Goal: Communication & Community: Participate in discussion

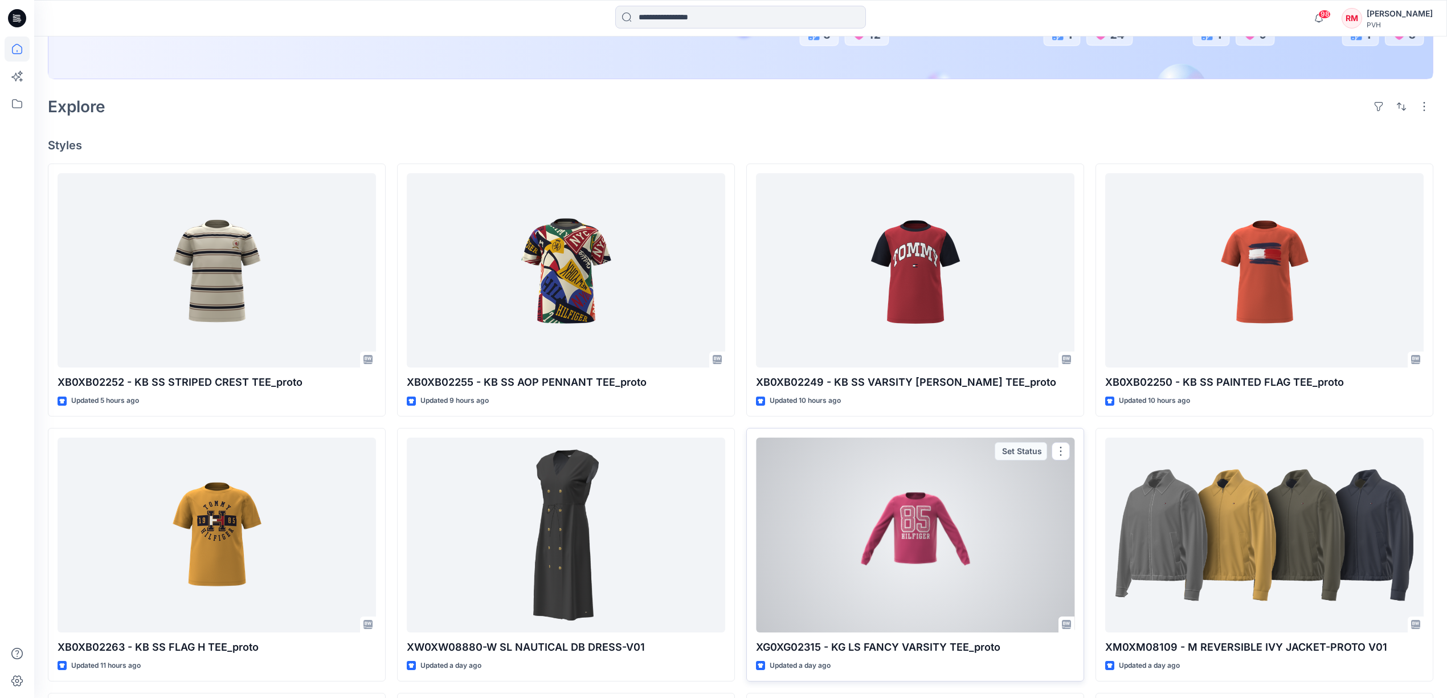
scroll to position [304, 0]
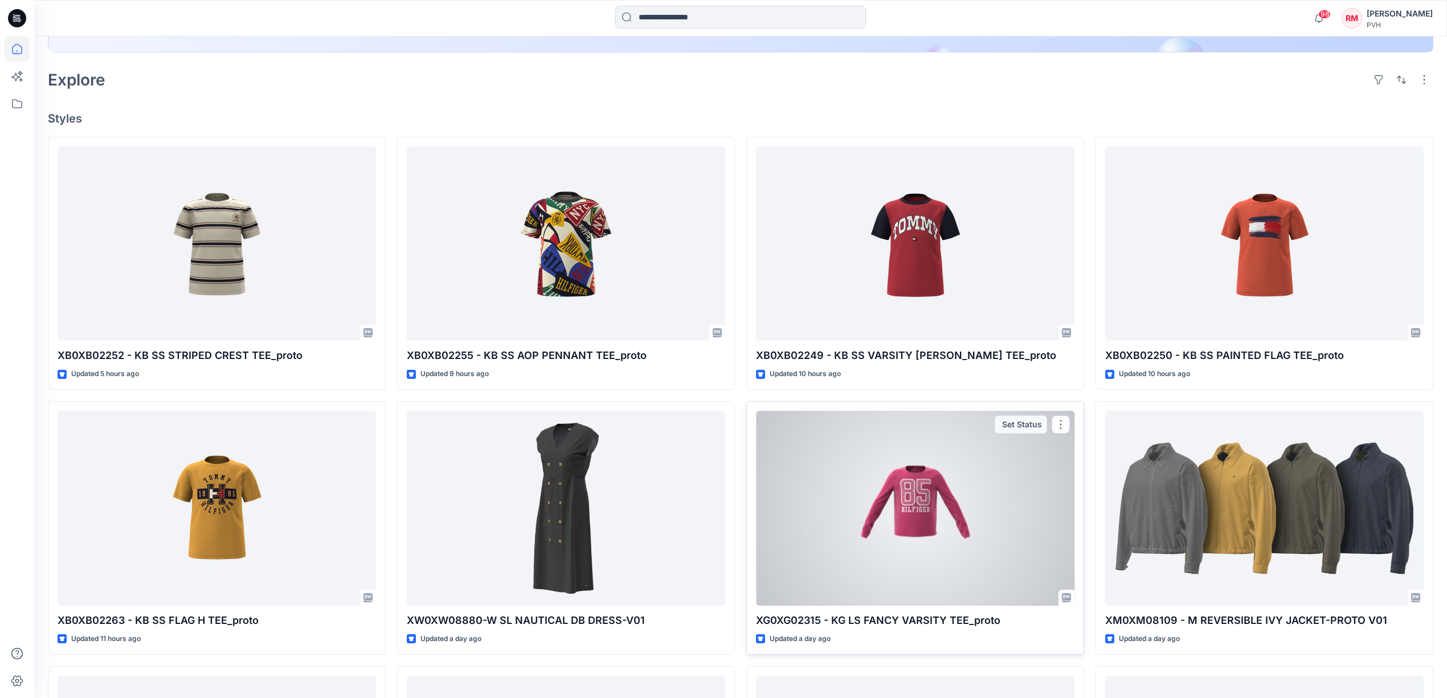
click at [844, 502] on div at bounding box center [915, 508] width 319 height 195
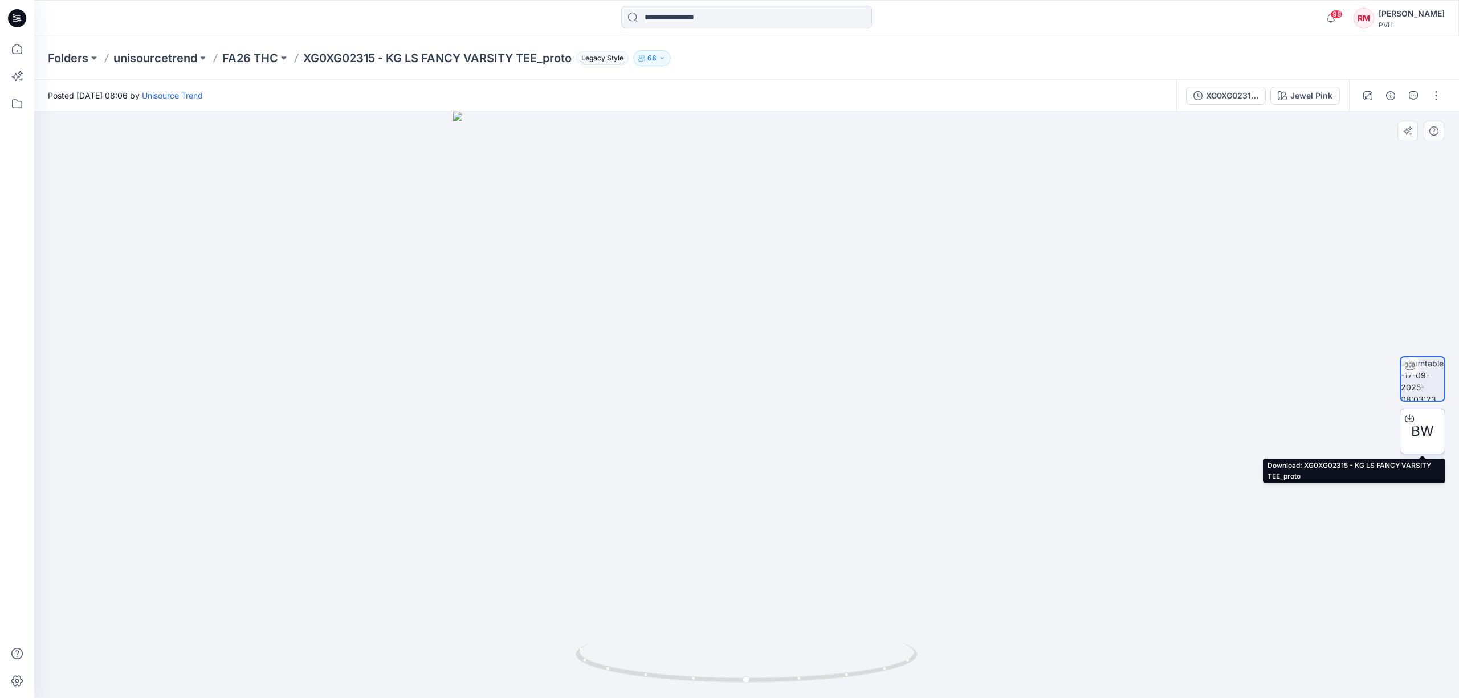
click at [1422, 436] on span "BW" at bounding box center [1422, 431] width 23 height 21
drag, startPoint x: 1385, startPoint y: 218, endPoint x: 1389, endPoint y: 210, distance: 8.7
click at [1385, 219] on div at bounding box center [746, 405] width 1425 height 586
click at [1411, 99] on icon "button" at bounding box center [1413, 95] width 9 height 9
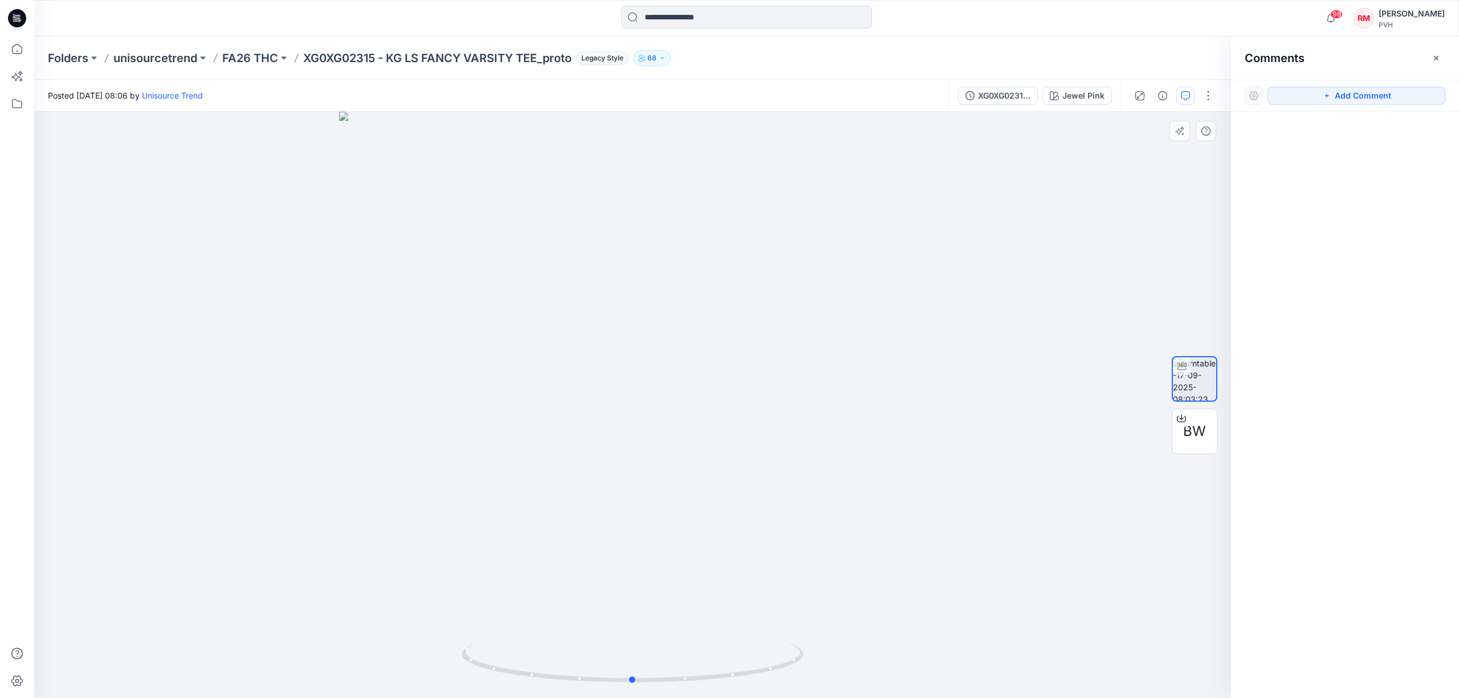
click at [1048, 340] on div at bounding box center [632, 405] width 1197 height 586
click at [1379, 96] on button "Add Comment" at bounding box center [1356, 96] width 178 height 18
click at [692, 506] on div "1" at bounding box center [632, 405] width 1197 height 586
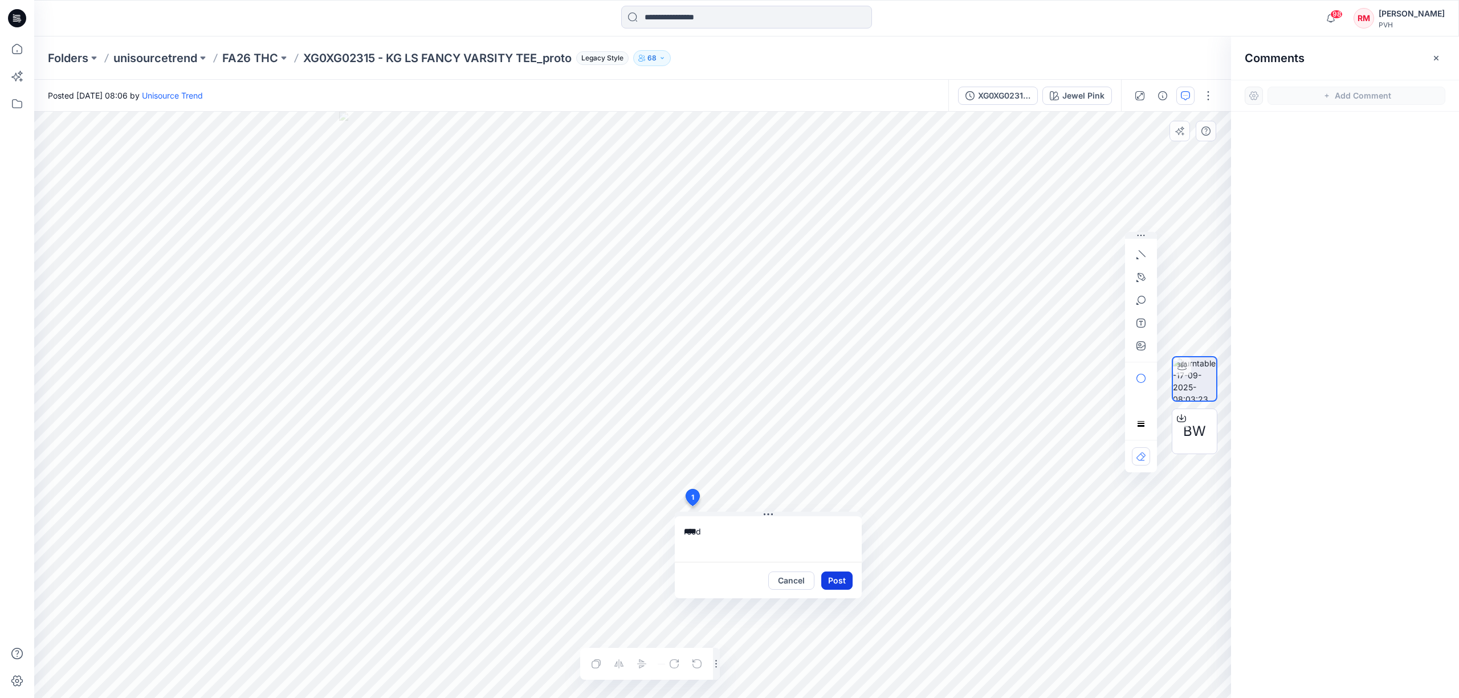
type textarea "****"
click at [835, 578] on button "Post" at bounding box center [836, 581] width 31 height 18
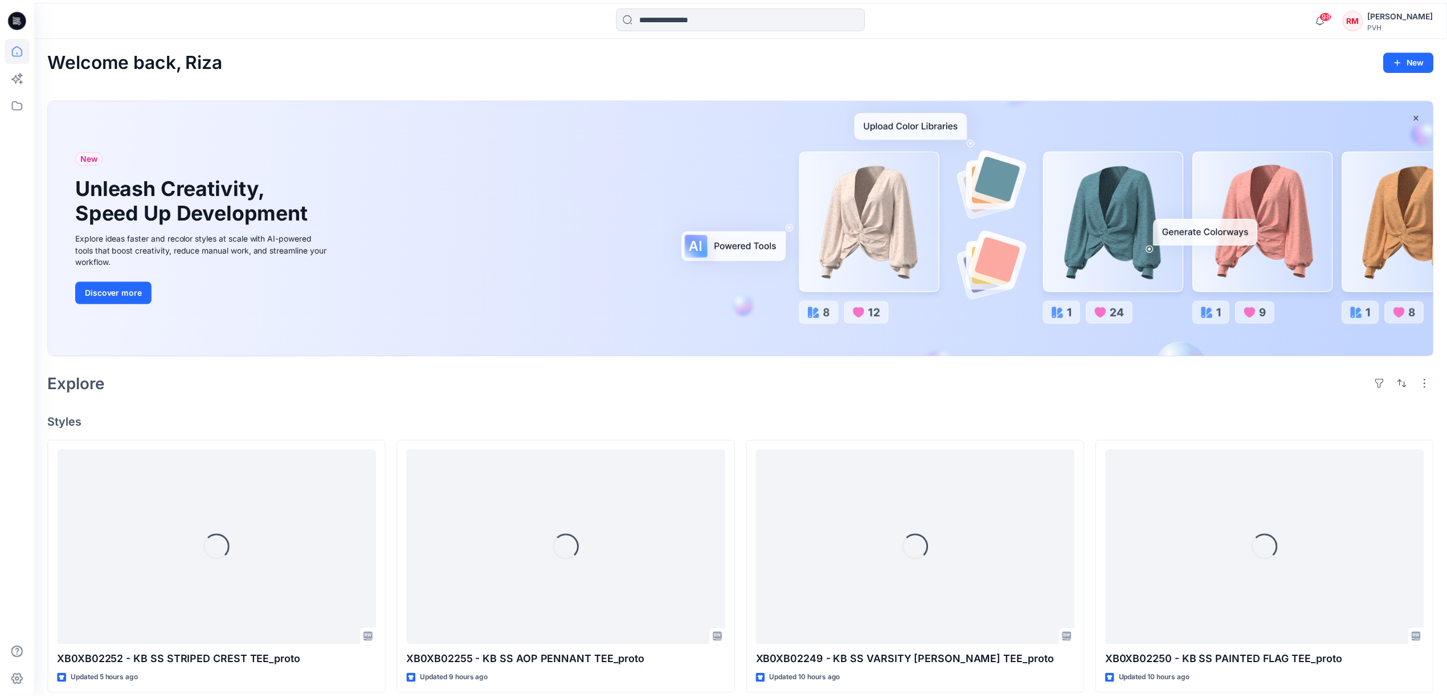
scroll to position [304, 0]
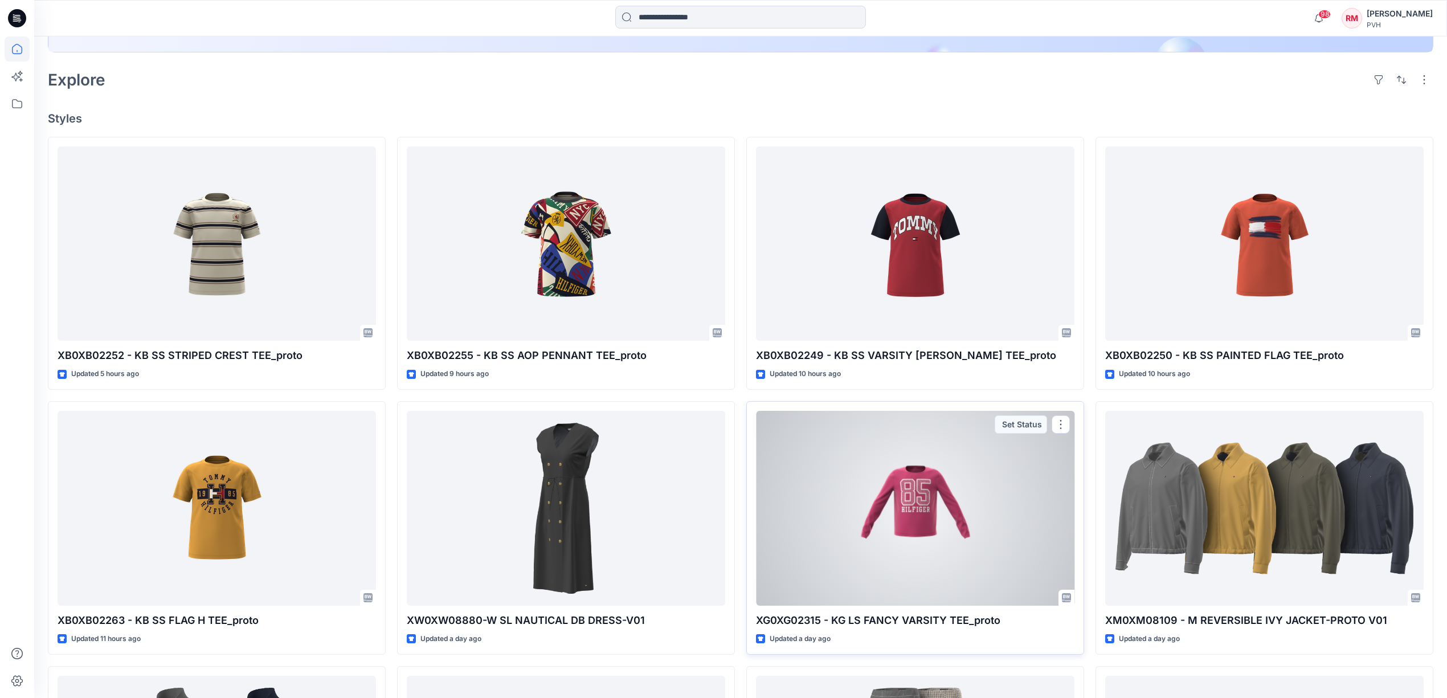
click at [810, 495] on div at bounding box center [915, 508] width 319 height 195
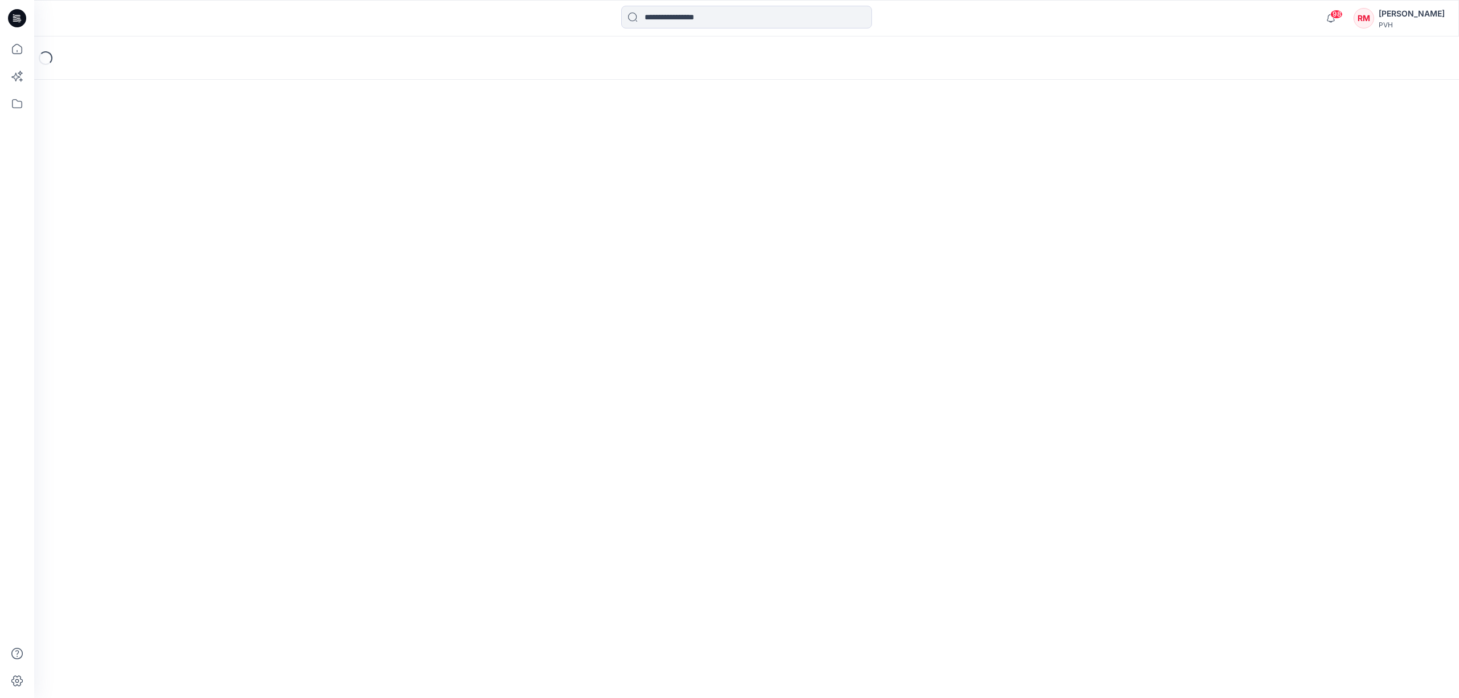
click at [810, 495] on div "Loading..." at bounding box center [746, 367] width 1425 height 662
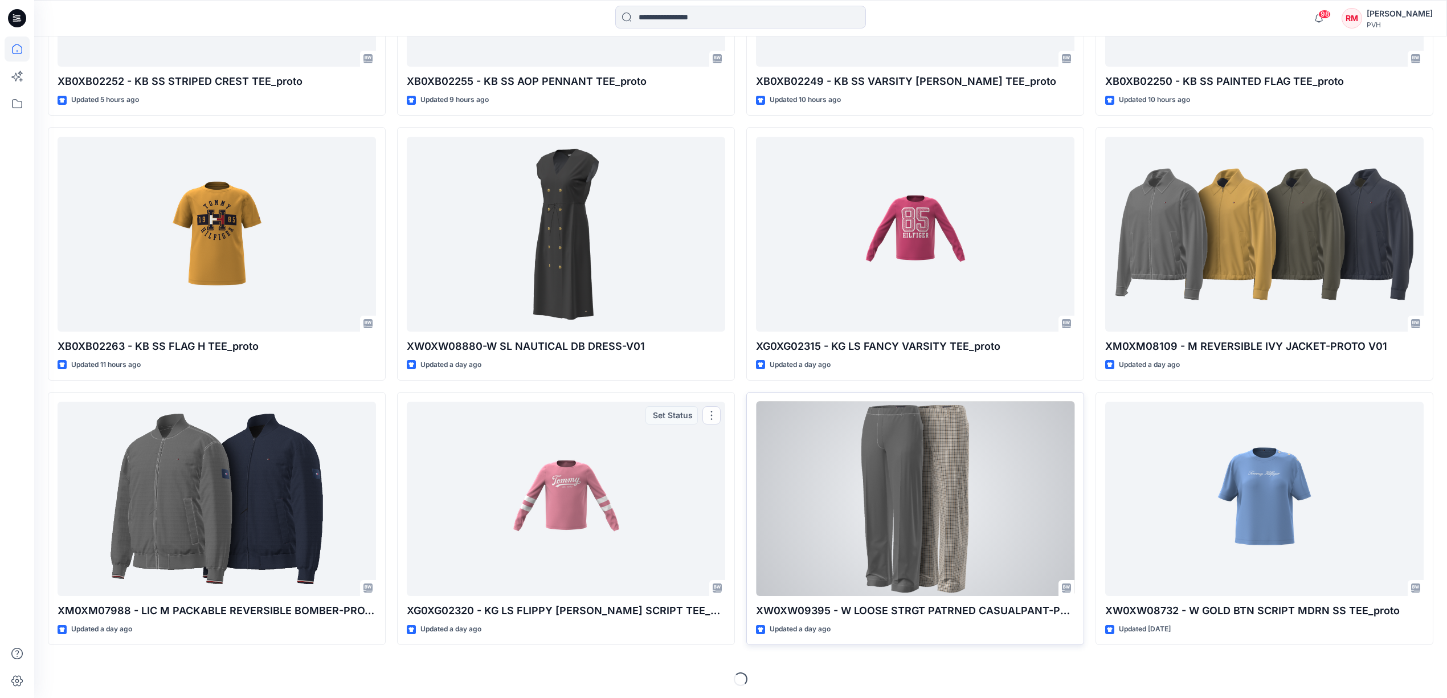
scroll to position [580, 0]
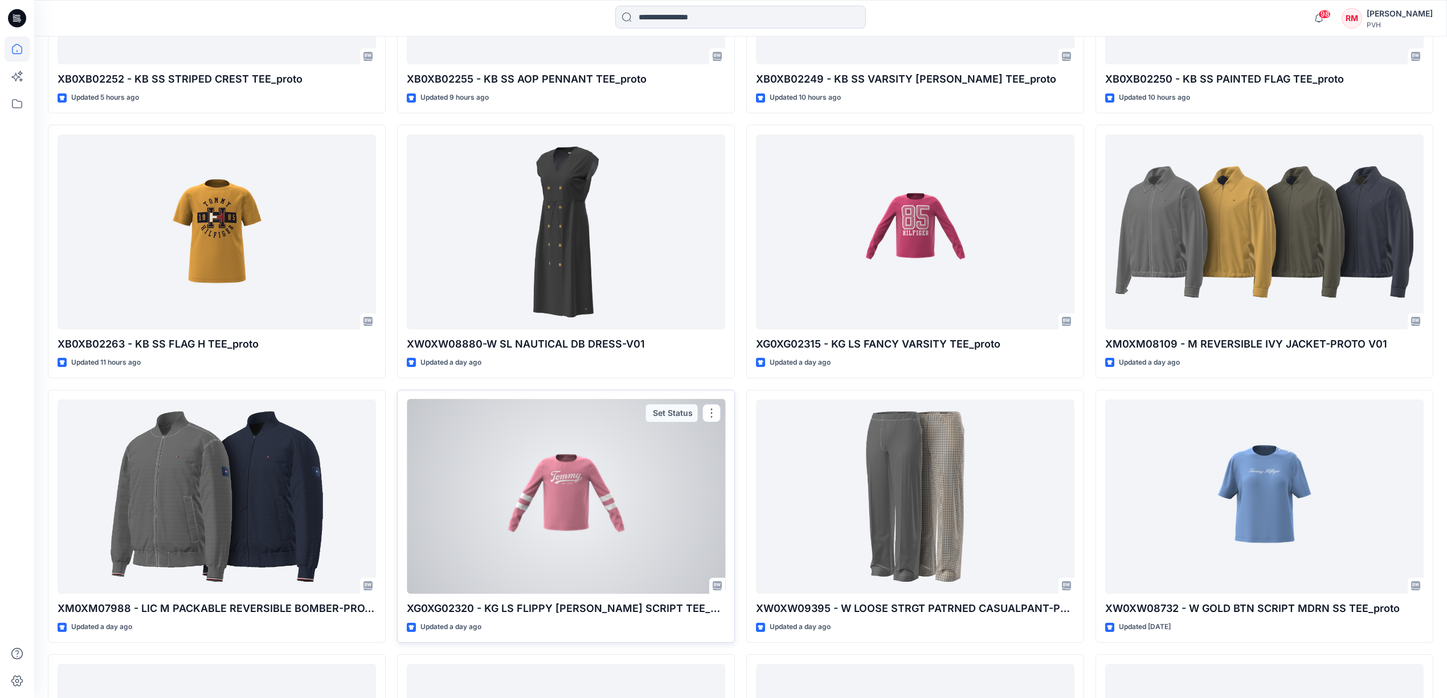
click at [671, 483] on div at bounding box center [566, 496] width 319 height 195
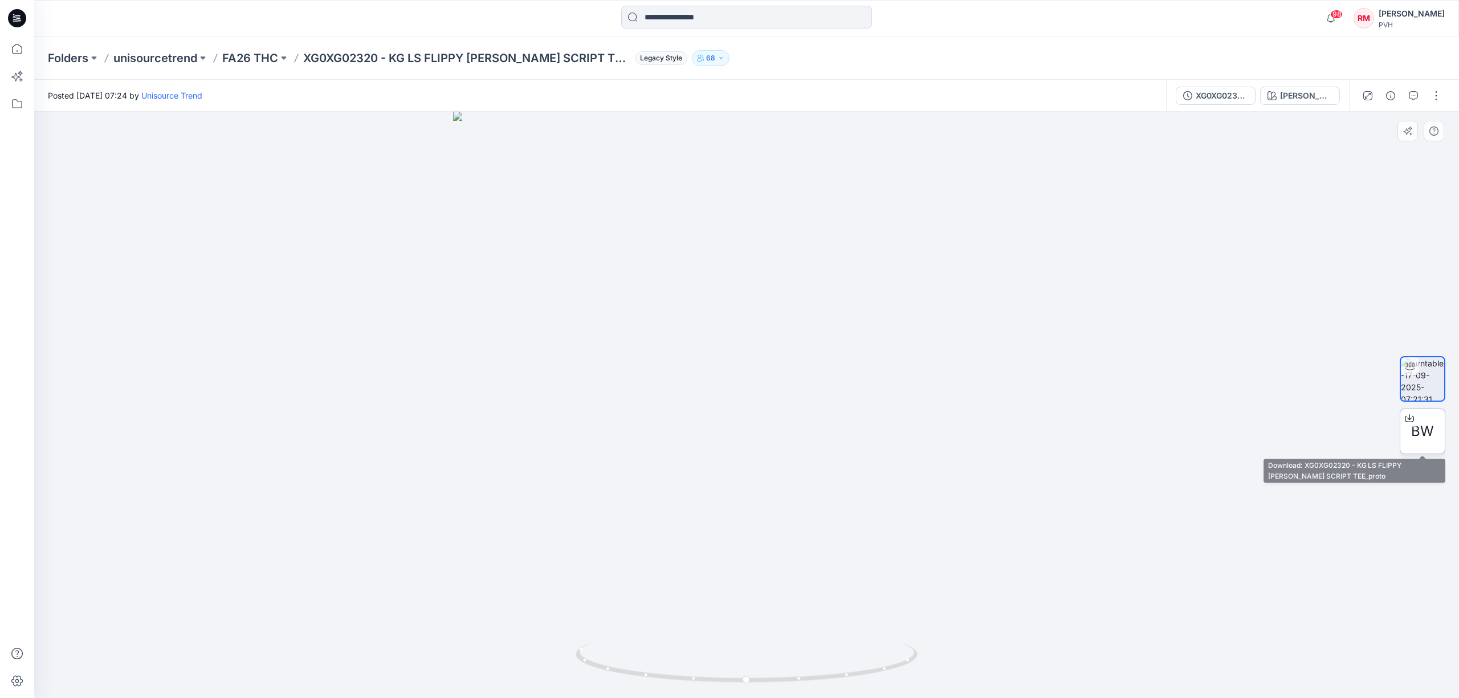
click at [1420, 433] on span "BW" at bounding box center [1422, 431] width 23 height 21
click at [1410, 94] on icon "button" at bounding box center [1413, 95] width 9 height 9
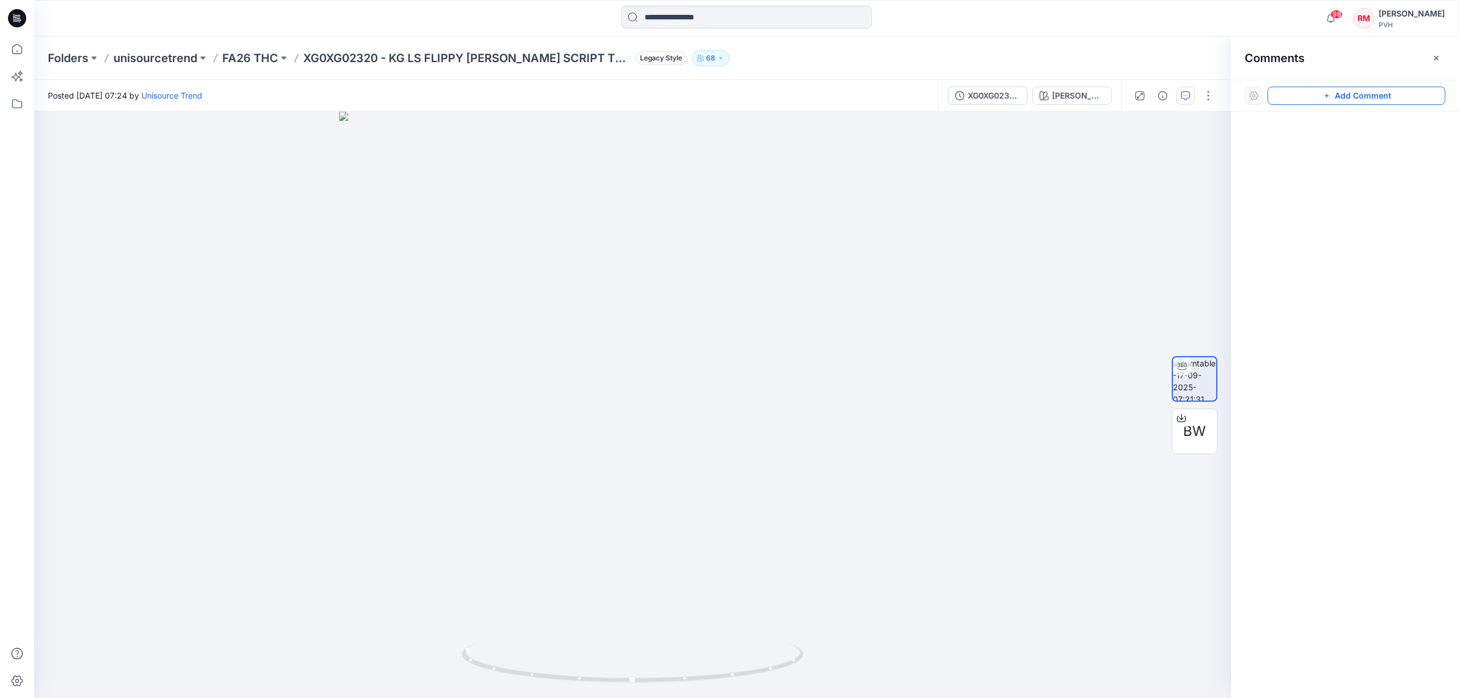
click at [1332, 97] on button "Add Comment" at bounding box center [1356, 96] width 178 height 18
click at [707, 524] on div "1" at bounding box center [632, 405] width 1197 height 586
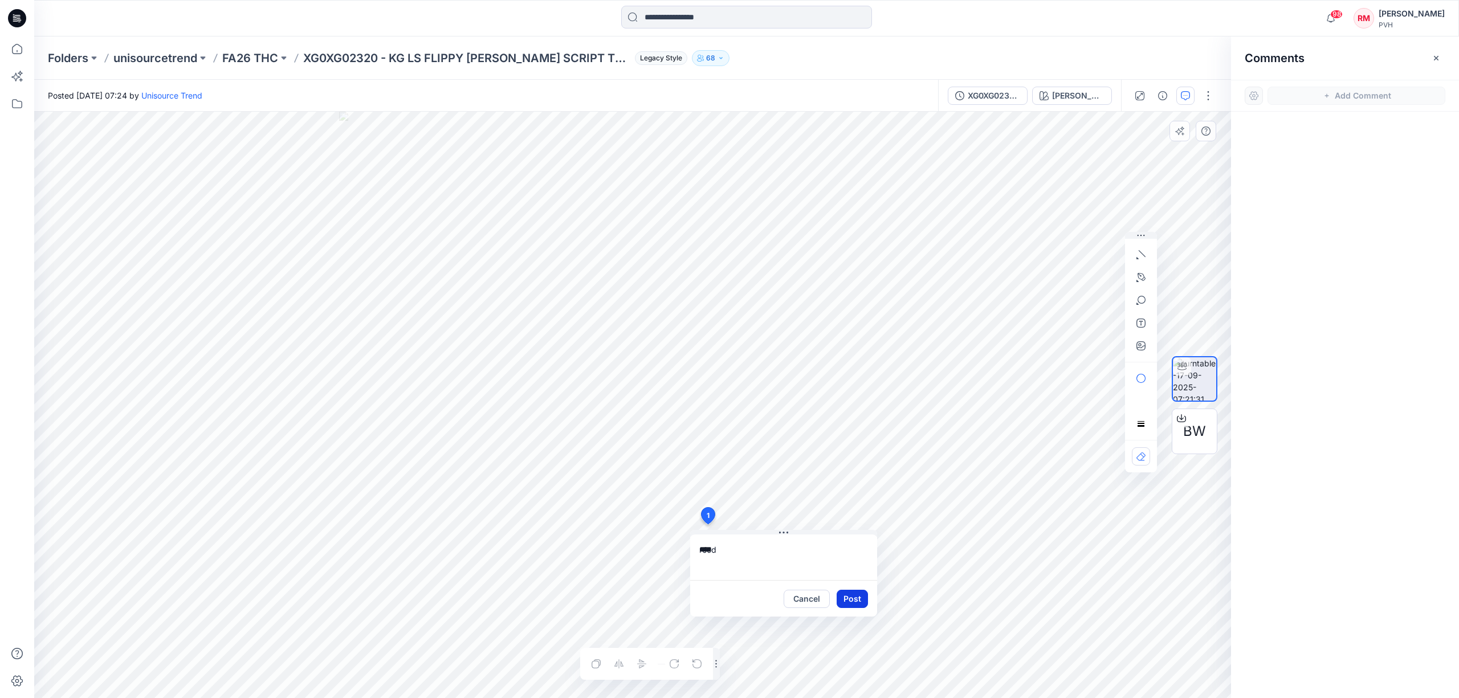
type textarea "****"
click at [851, 598] on button "Post" at bounding box center [851, 599] width 31 height 18
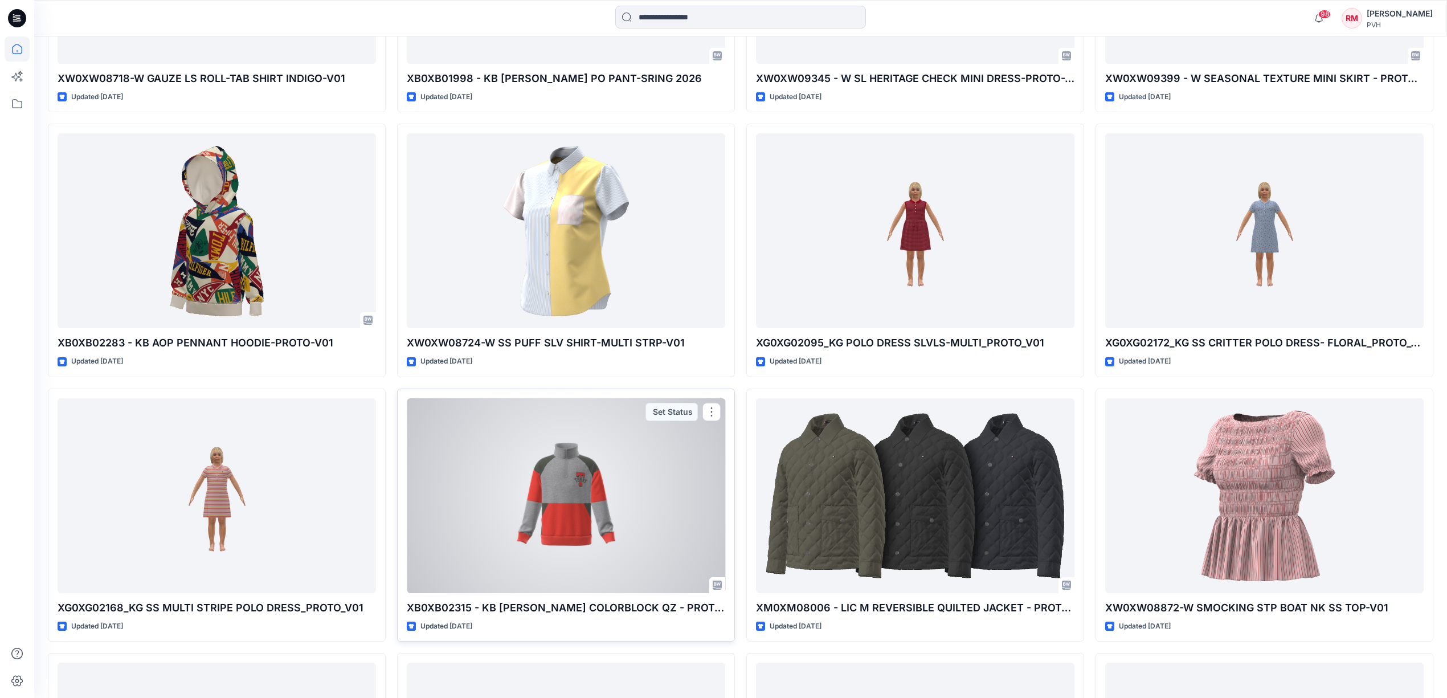
scroll to position [1679, 0]
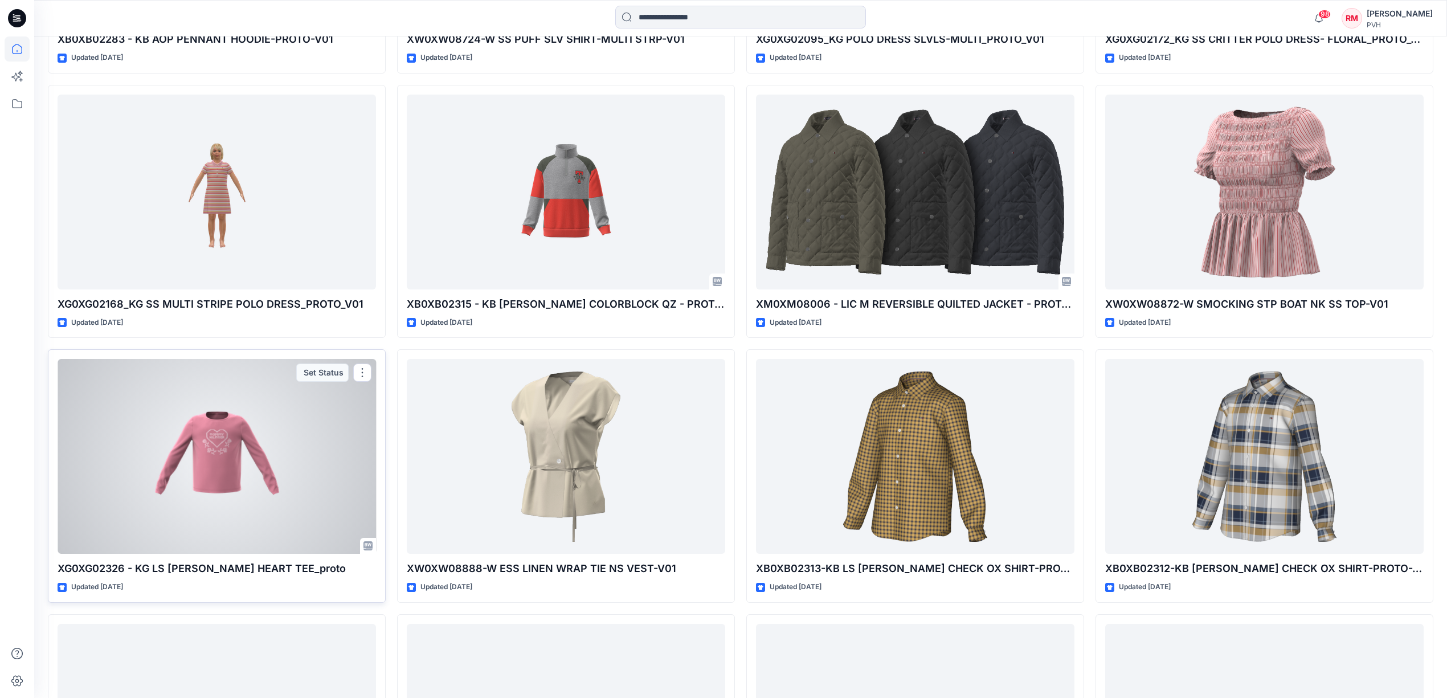
click at [279, 544] on div at bounding box center [217, 456] width 319 height 195
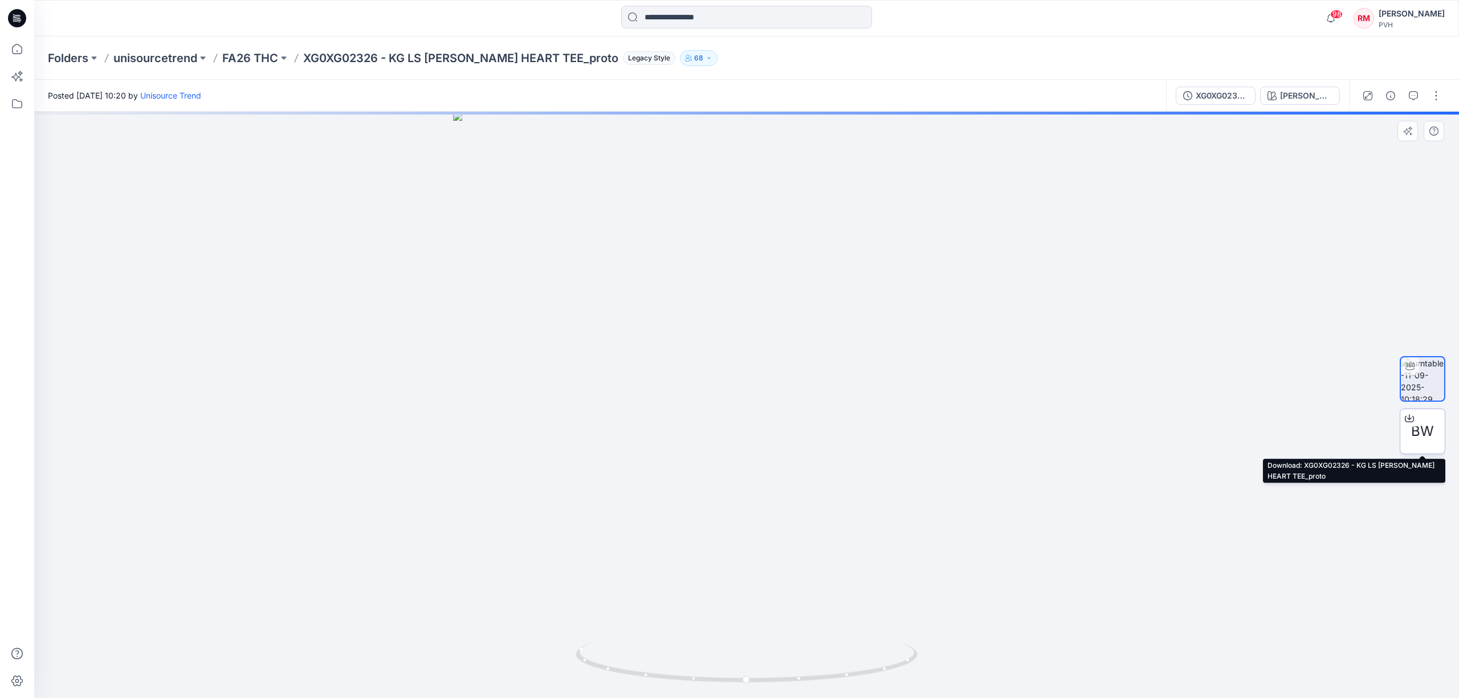
click at [1423, 430] on span "BW" at bounding box center [1422, 431] width 23 height 21
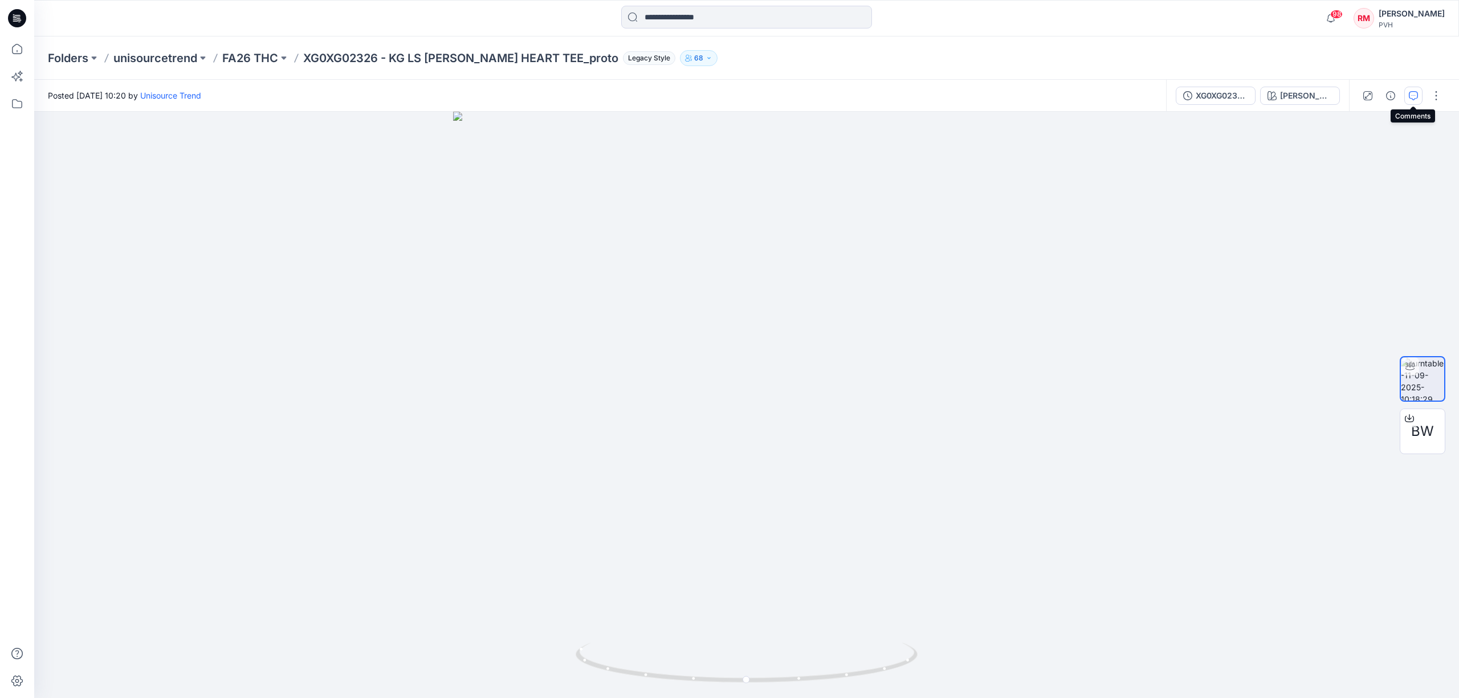
click at [1414, 92] on icon "button" at bounding box center [1413, 95] width 9 height 9
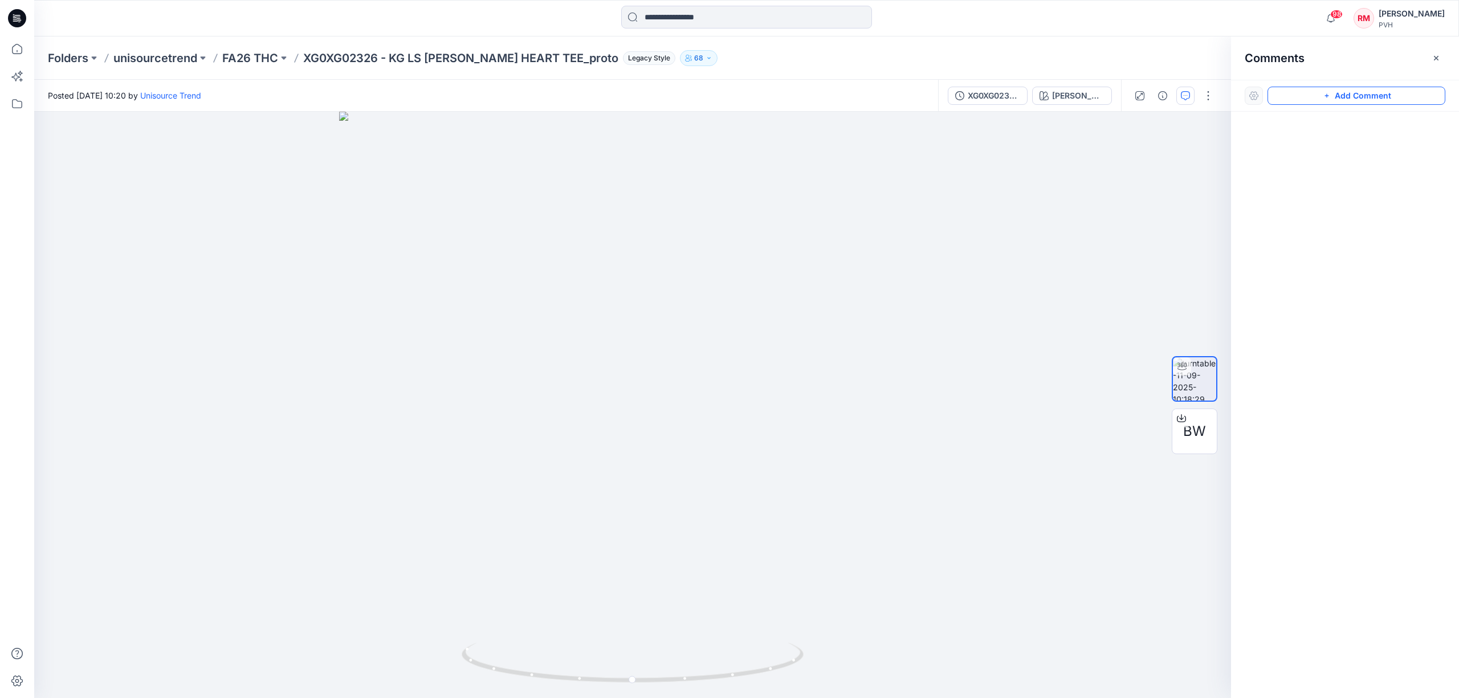
click at [1390, 92] on button "Add Comment" at bounding box center [1356, 96] width 178 height 18
click at [709, 525] on div "1" at bounding box center [632, 405] width 1197 height 586
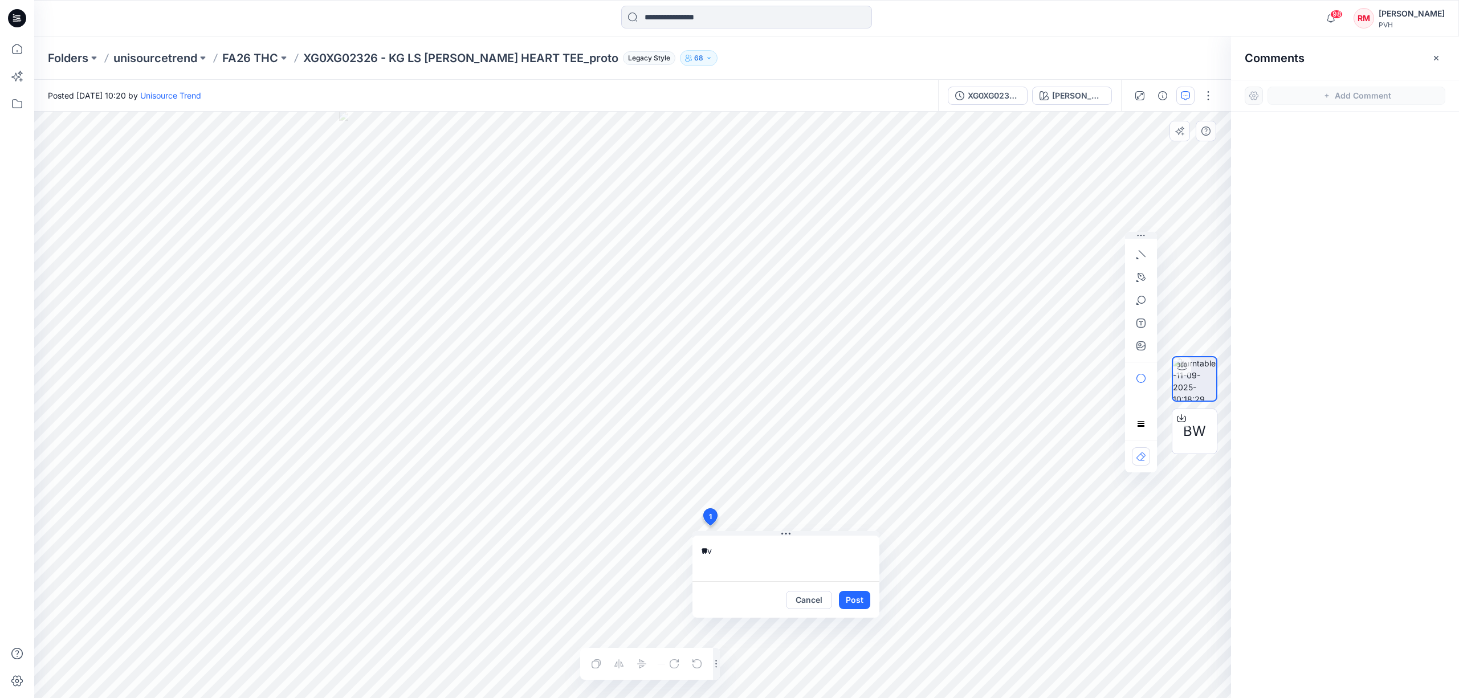
type textarea "*"
type textarea "****"
click at [858, 593] on button "Post" at bounding box center [854, 600] width 31 height 18
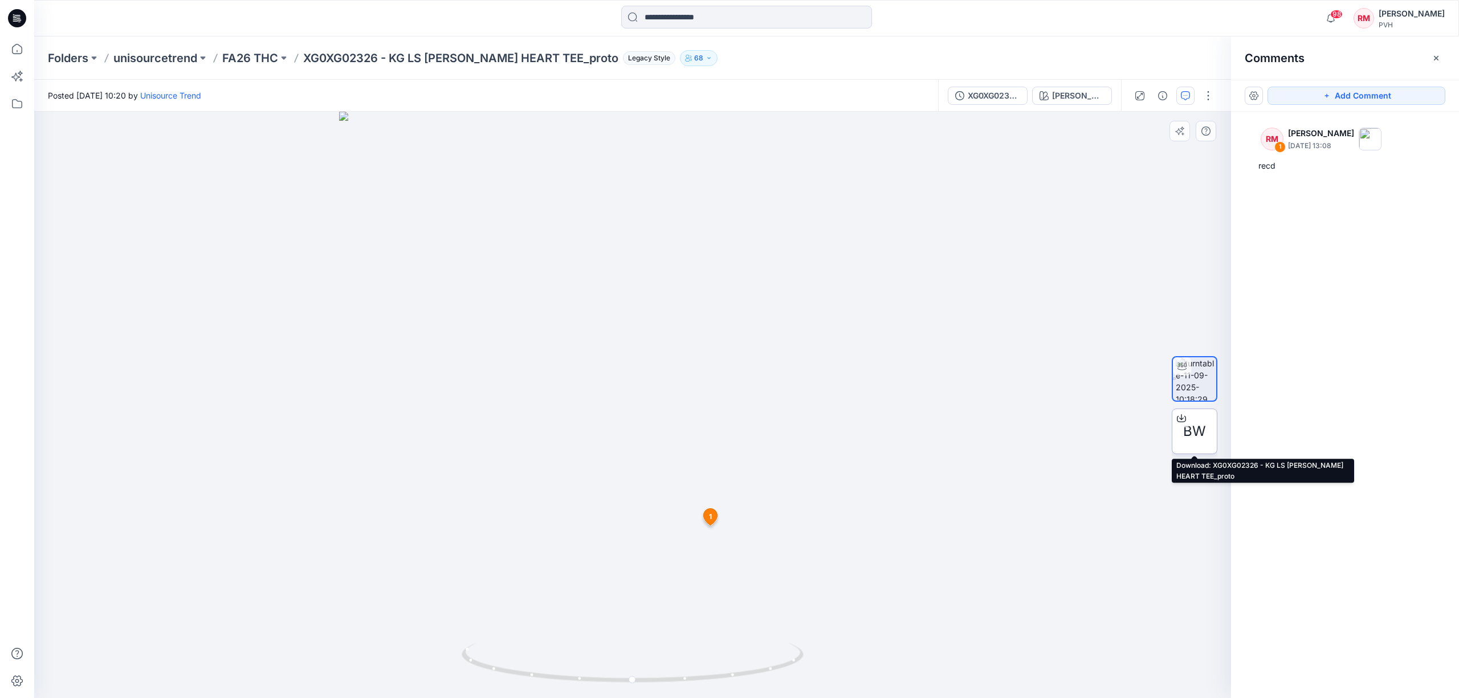
click at [1184, 442] on div "BW" at bounding box center [1195, 432] width 46 height 46
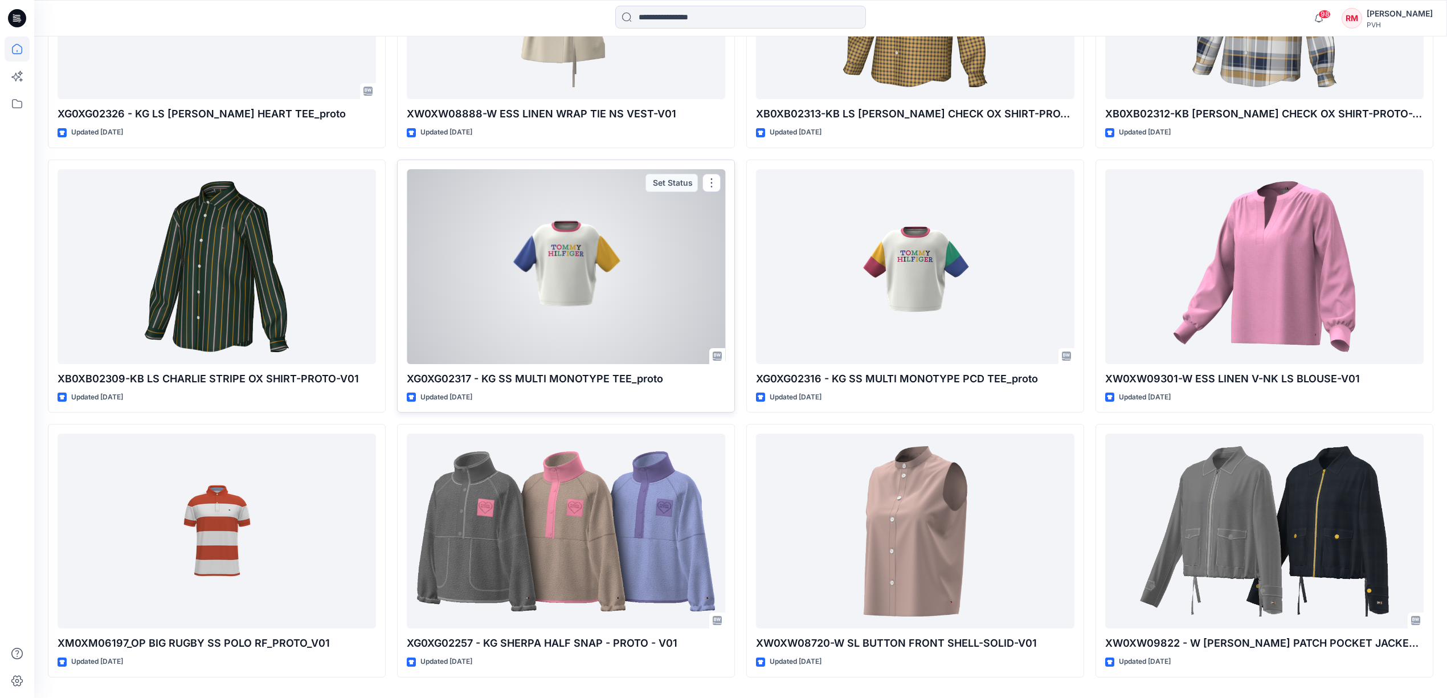
scroll to position [2134, 0]
click at [670, 326] on div at bounding box center [566, 265] width 319 height 195
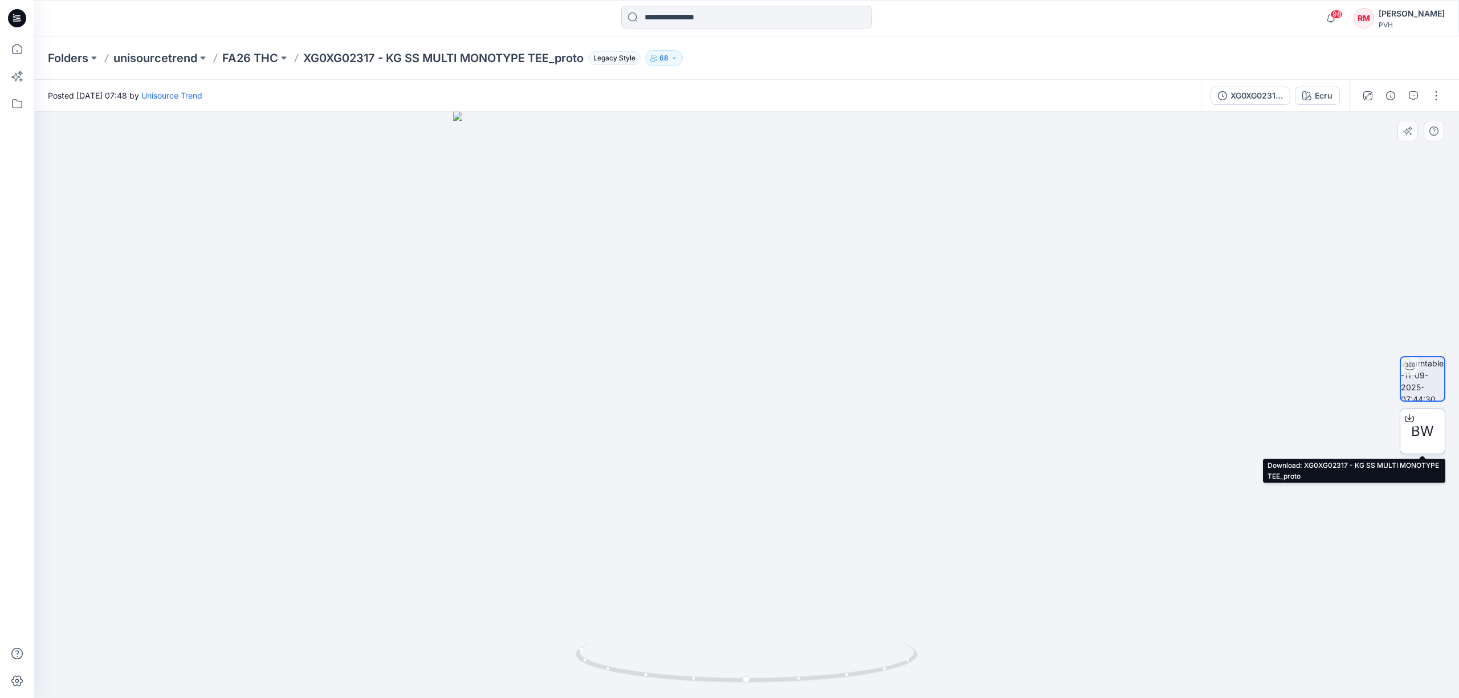
click at [1418, 434] on span "BW" at bounding box center [1422, 431] width 23 height 21
click at [427, 228] on div at bounding box center [746, 405] width 1425 height 586
click at [450, 198] on div at bounding box center [746, 405] width 1425 height 586
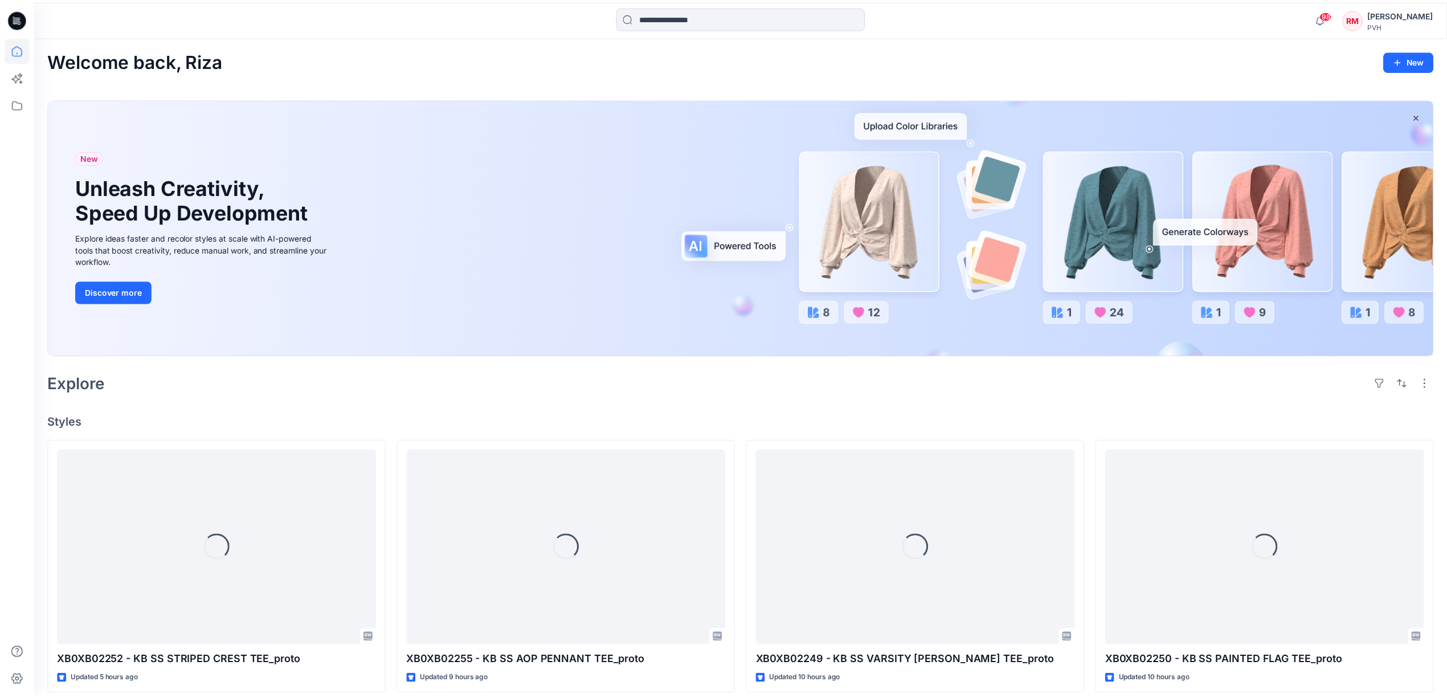
scroll to position [2134, 0]
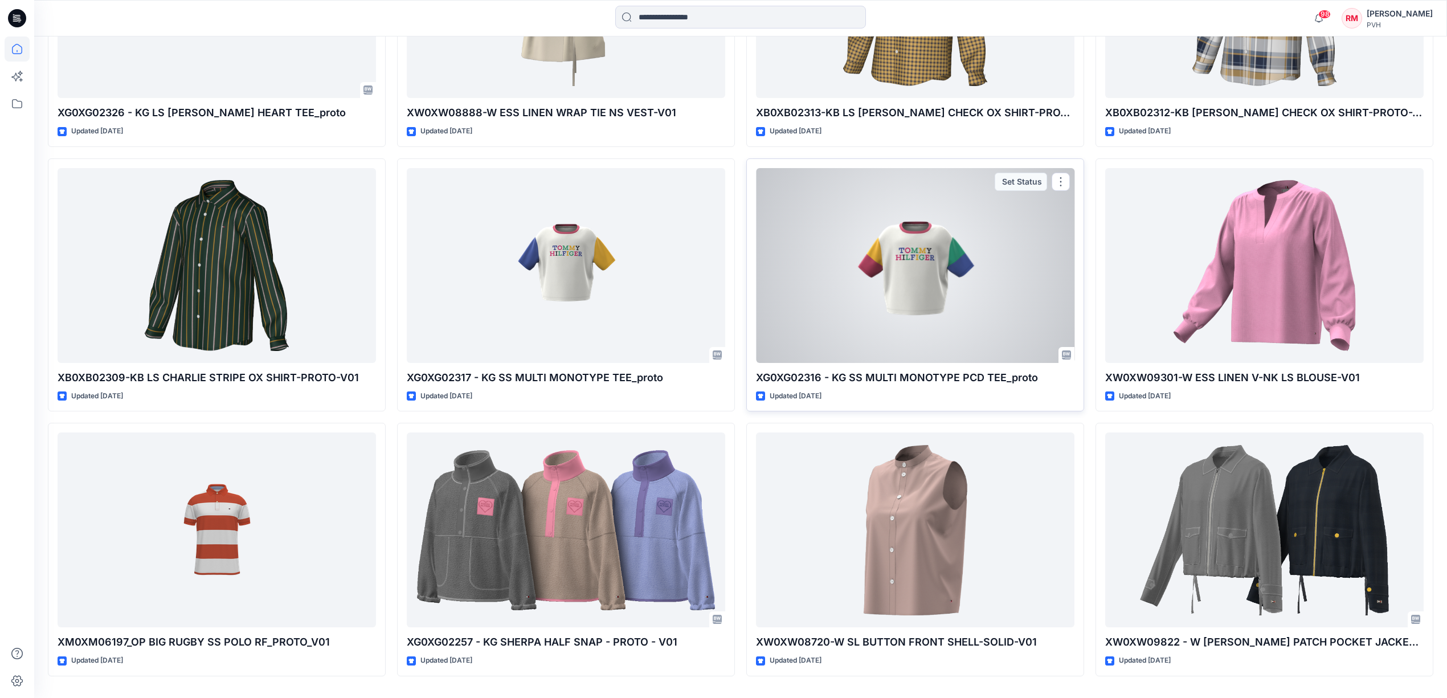
click at [823, 313] on div at bounding box center [915, 265] width 319 height 195
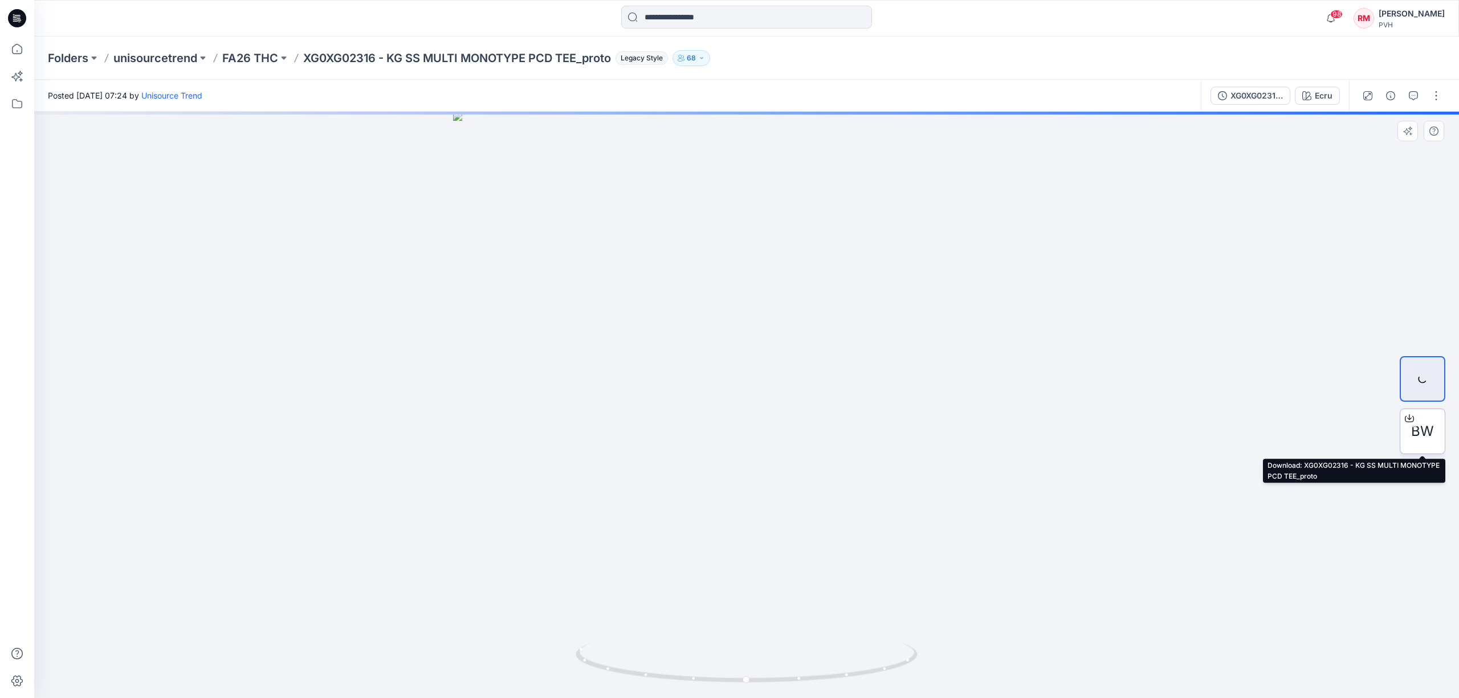
click at [1414, 430] on span "BW" at bounding box center [1422, 431] width 23 height 21
click at [1418, 260] on div at bounding box center [746, 405] width 1425 height 586
click at [1409, 91] on icon "button" at bounding box center [1413, 95] width 9 height 9
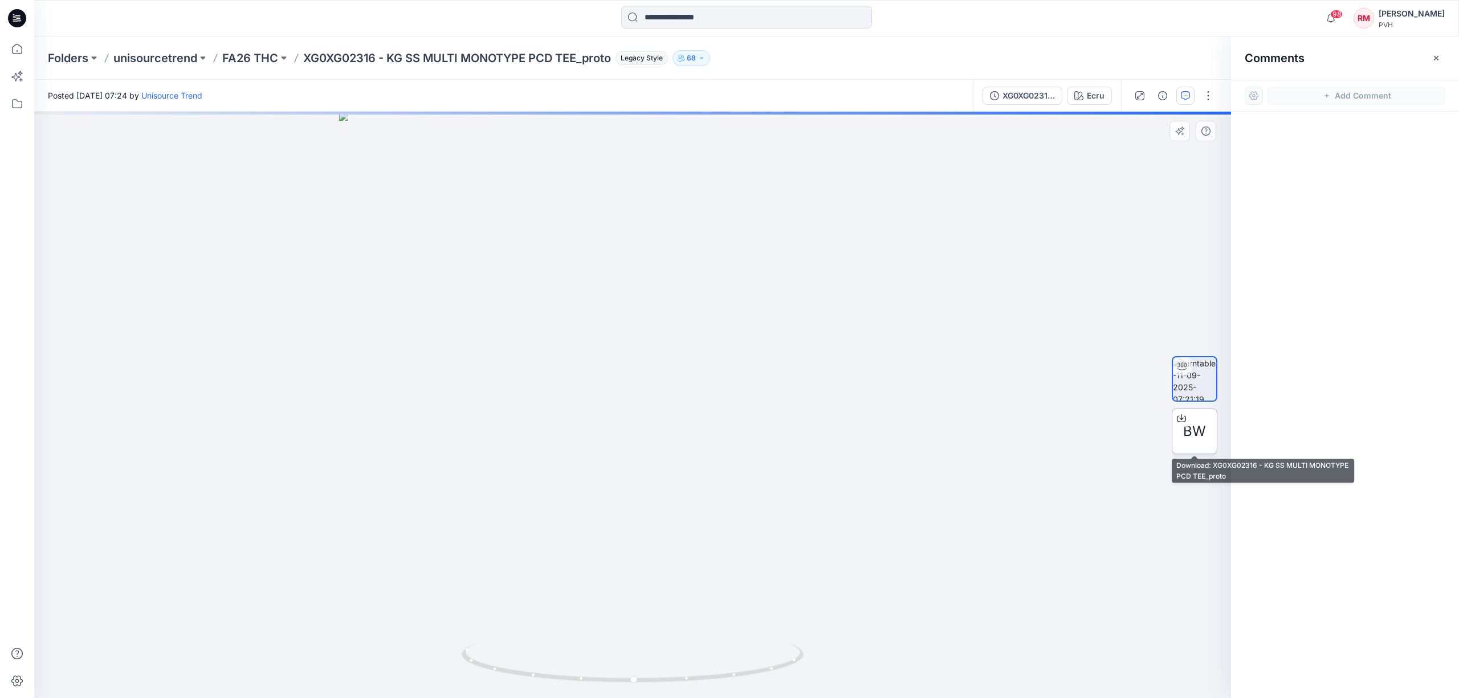
click at [1197, 435] on span "BW" at bounding box center [1194, 431] width 23 height 21
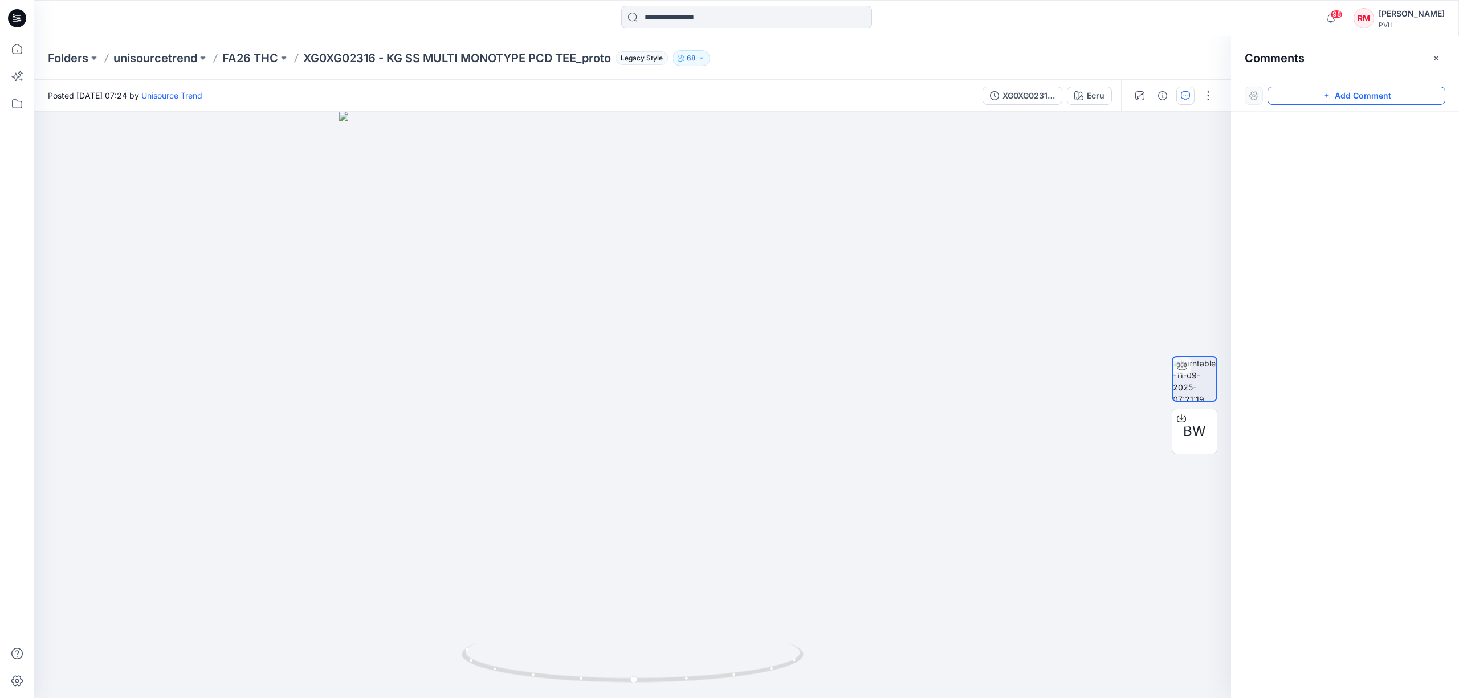
click at [1340, 96] on button "Add Comment" at bounding box center [1356, 96] width 178 height 18
click at [737, 589] on div "1" at bounding box center [632, 405] width 1197 height 586
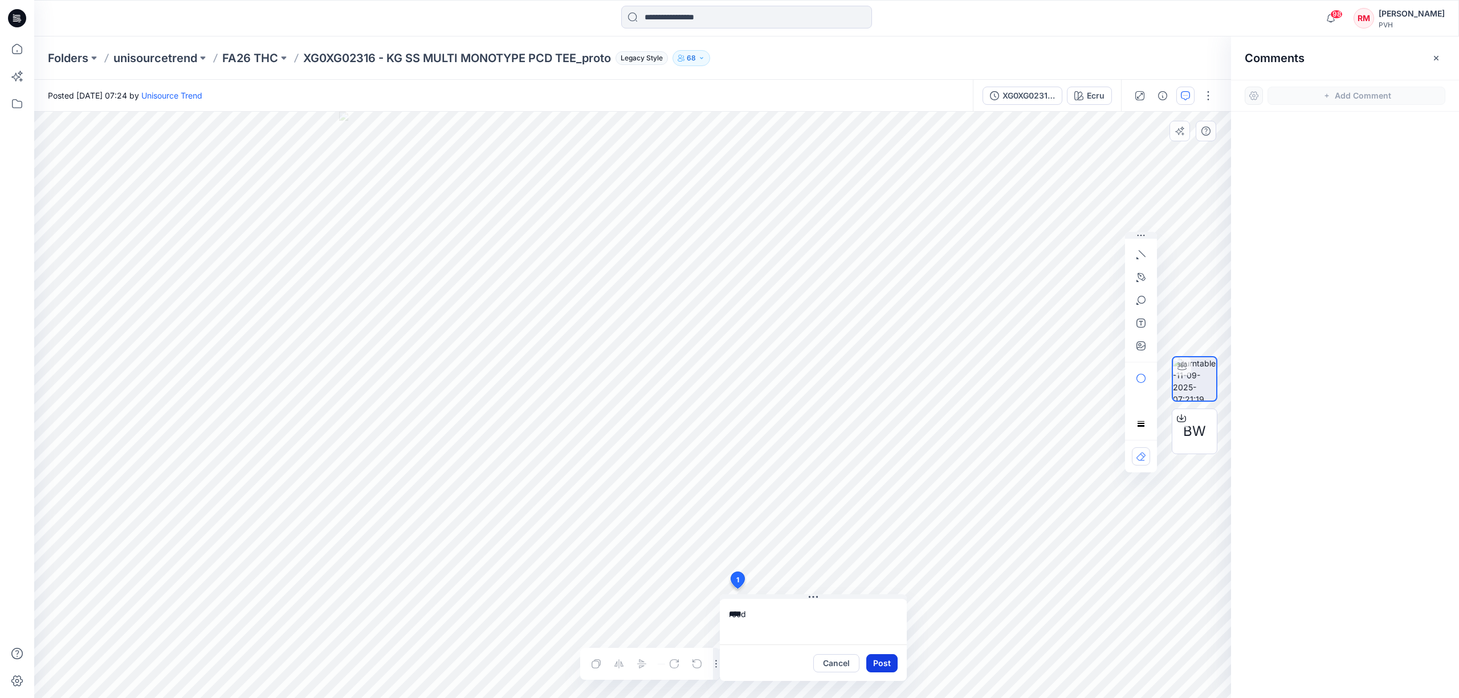
type textarea "****"
click at [881, 657] on button "Post" at bounding box center [881, 663] width 31 height 18
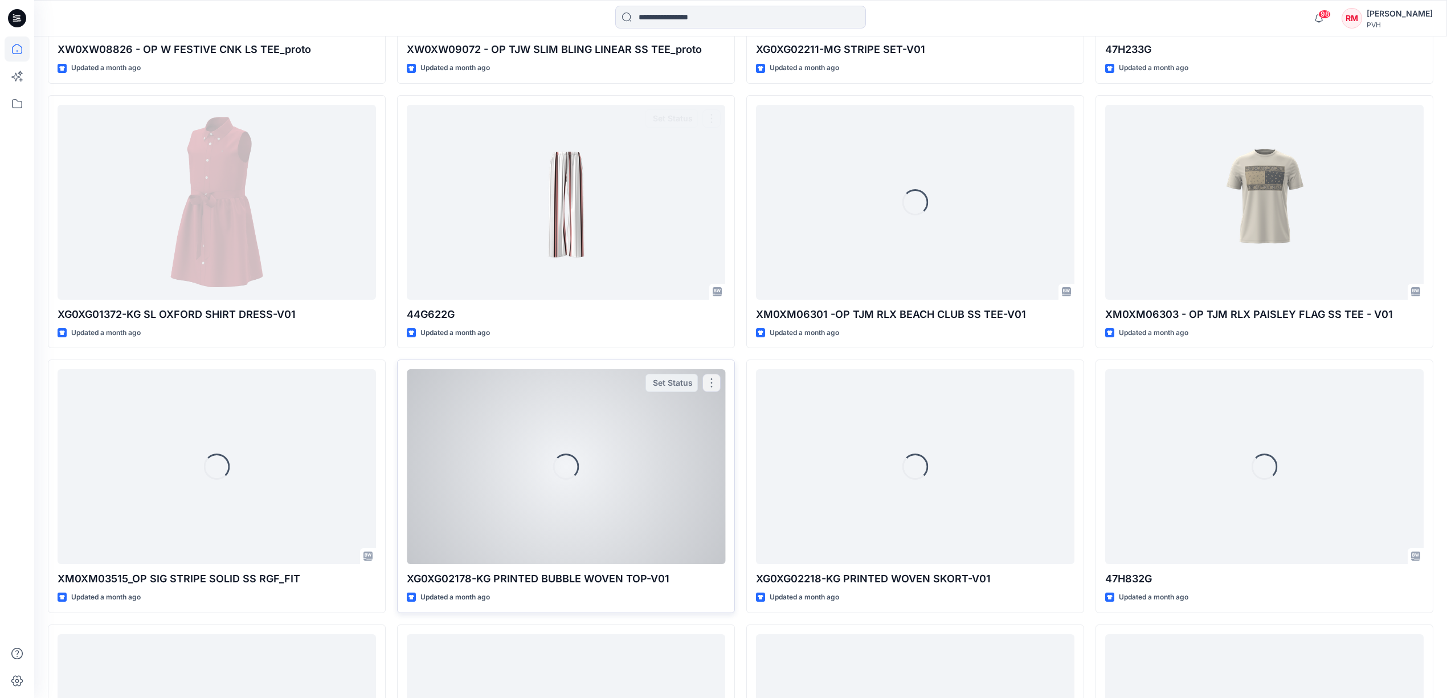
scroll to position [6749, 0]
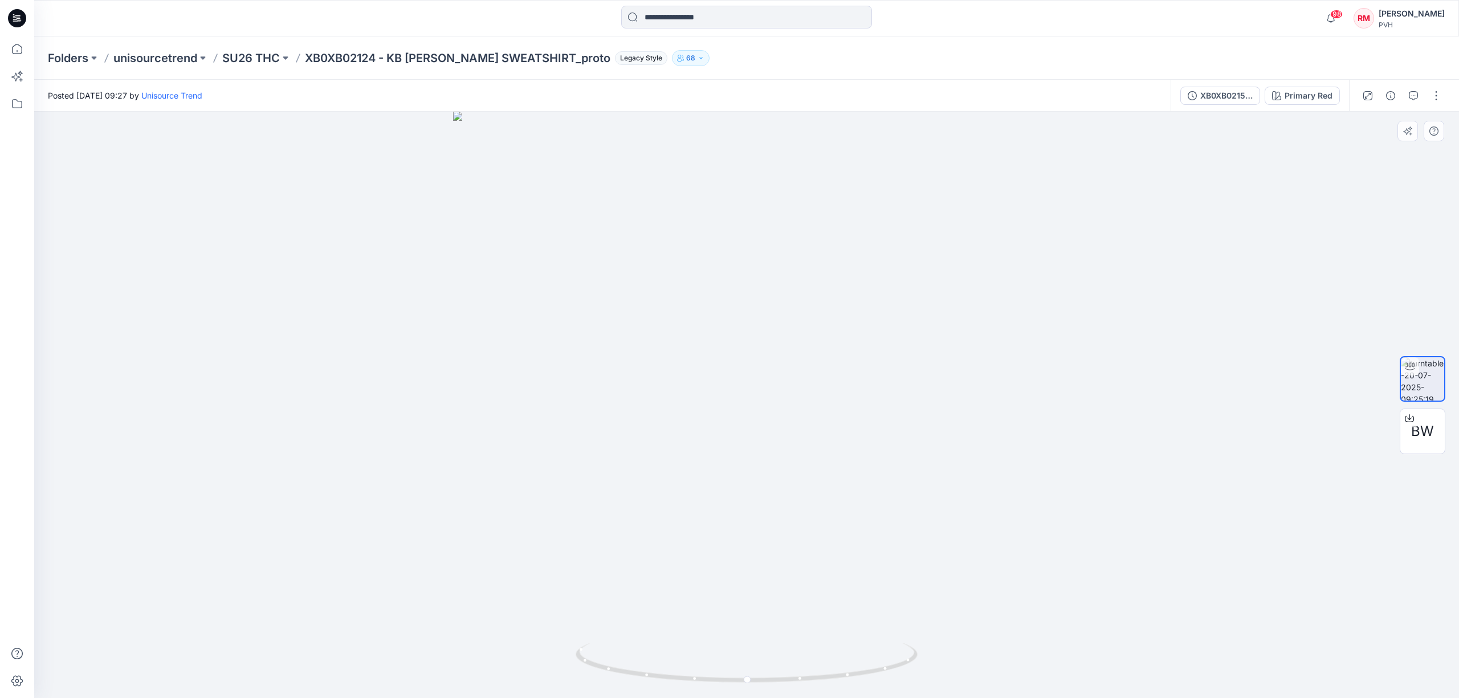
click at [464, 361] on div at bounding box center [746, 405] width 1425 height 586
